Goal: Entertainment & Leisure: Consume media (video, audio)

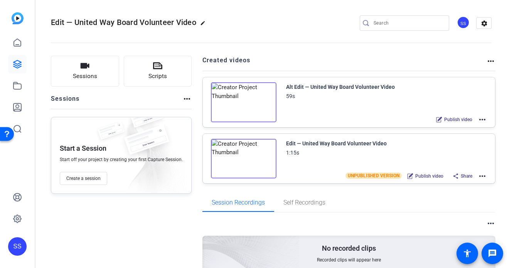
click at [262, 102] on img at bounding box center [243, 102] width 65 height 40
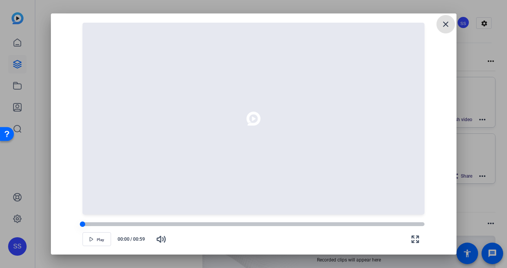
click at [140, 224] on div at bounding box center [253, 225] width 342 height 4
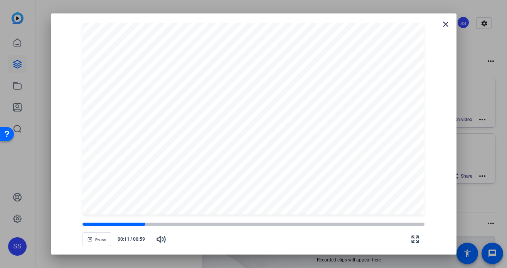
click at [192, 218] on div "Pause 00:11 / 00:59" at bounding box center [253, 230] width 387 height 31
click at [203, 223] on div at bounding box center [253, 225] width 342 height 4
click at [222, 225] on div at bounding box center [253, 225] width 342 height 4
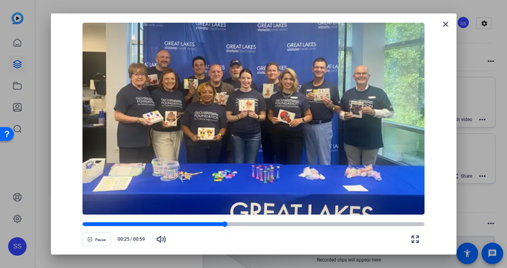
click at [243, 226] on div at bounding box center [253, 225] width 342 height 4
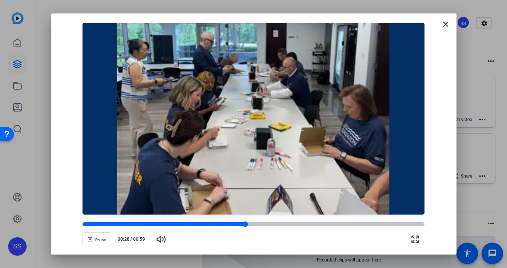
click at [260, 226] on div at bounding box center [253, 225] width 342 height 4
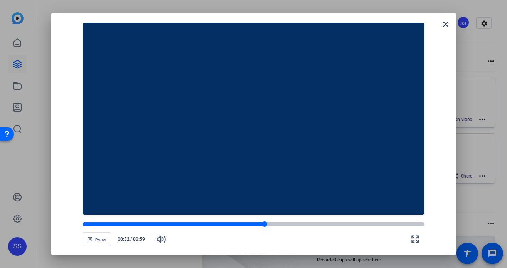
click at [250, 226] on div at bounding box center [173, 225] width 182 height 4
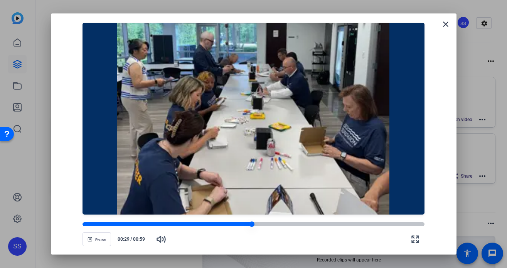
click at [245, 225] on div at bounding box center [166, 225] width 169 height 4
click at [234, 225] on div at bounding box center [164, 225] width 164 height 4
click at [226, 225] on div at bounding box center [159, 225] width 154 height 4
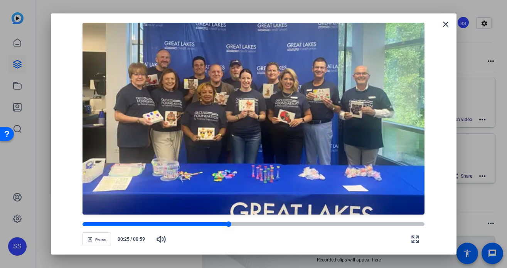
click at [216, 224] on div at bounding box center [155, 225] width 146 height 4
click at [276, 223] on div at bounding box center [253, 225] width 342 height 4
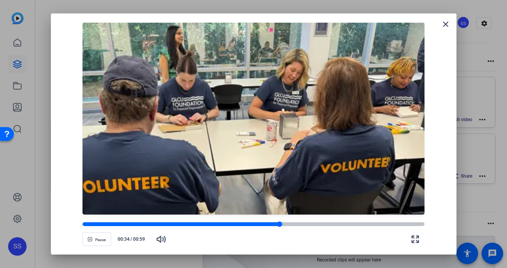
click at [307, 223] on div at bounding box center [253, 225] width 342 height 4
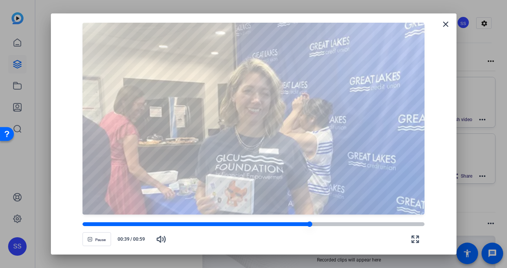
click at [325, 222] on div at bounding box center [253, 224] width 342 height 5
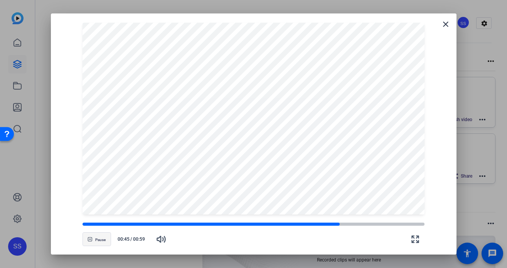
click at [98, 240] on span "Pause" at bounding box center [100, 240] width 10 height 5
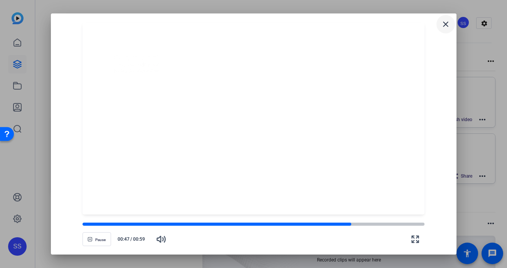
click at [446, 27] on mat-icon "close" at bounding box center [445, 24] width 9 height 9
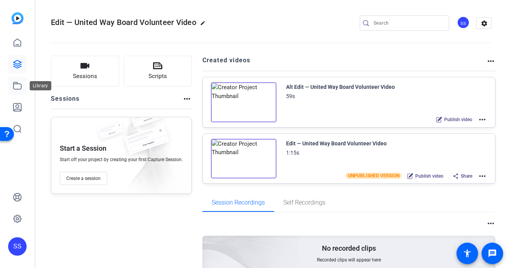
click at [19, 86] on icon at bounding box center [17, 85] width 9 height 9
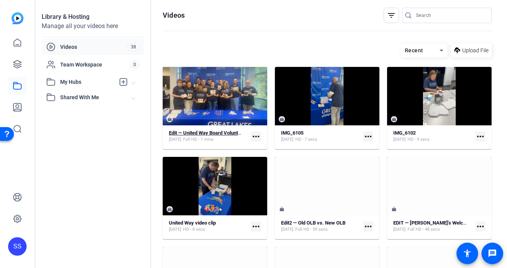
click at [224, 133] on strong "Edit — United Way Board Volunteer Video" at bounding box center [214, 133] width 90 height 6
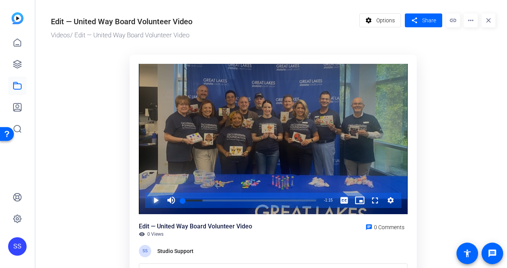
click at [148, 200] on span "Video Player" at bounding box center [148, 200] width 0 height 15
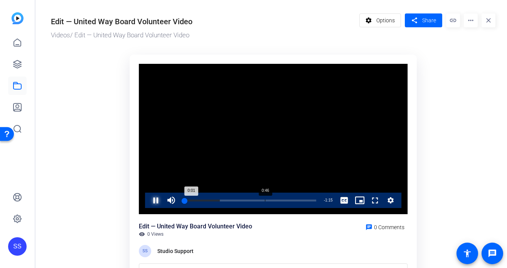
click at [245, 202] on div "Loaded : 27.64% 0:46 0:01" at bounding box center [249, 200] width 141 height 15
click at [148, 200] on span "Video Player" at bounding box center [148, 200] width 0 height 15
click at [185, 203] on div "Progress Bar" at bounding box center [249, 206] width 133 height 6
click at [148, 200] on span "Video Player" at bounding box center [148, 200] width 0 height 15
click at [148, 202] on span "Video Player" at bounding box center [148, 200] width 0 height 15
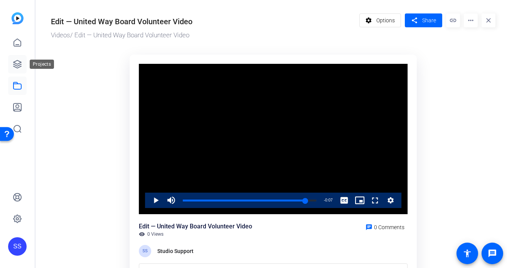
click at [23, 58] on link at bounding box center [17, 64] width 18 height 18
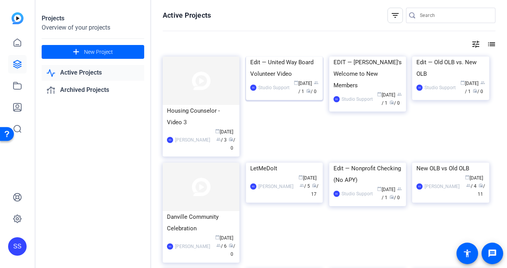
click at [275, 80] on div "Edit — United Way Board Volunteer Video" at bounding box center [284, 68] width 68 height 23
